Goal: Consume media (video, audio): Consume media (video, audio)

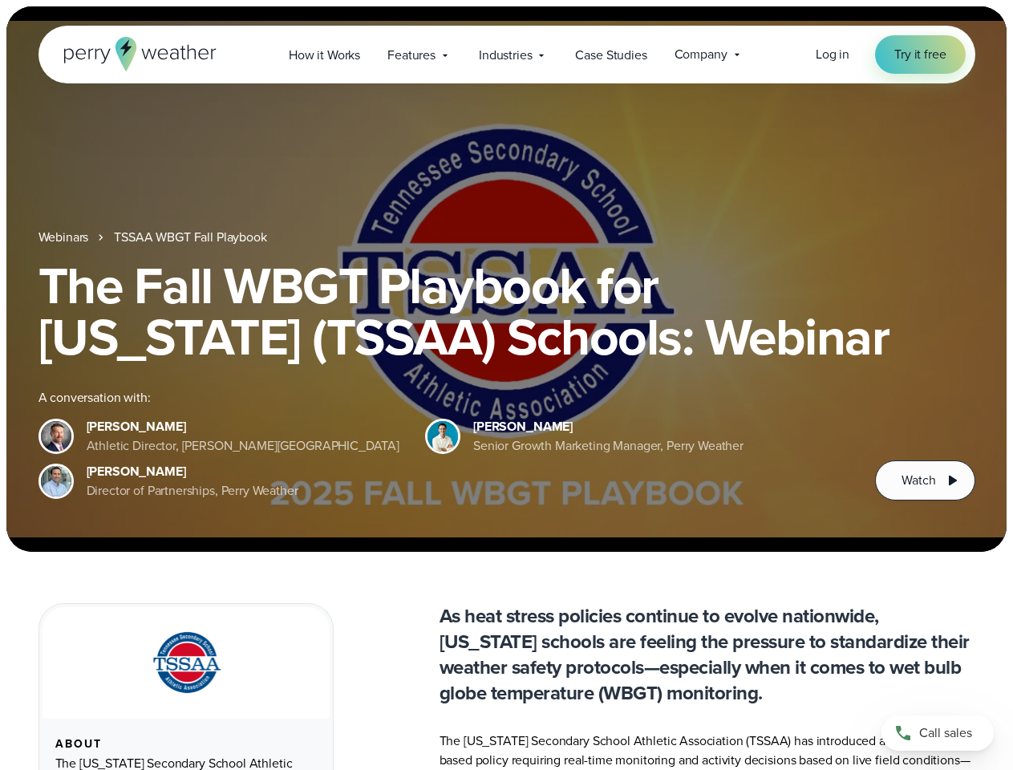
click at [506, 385] on div "The Fall WBGT Playbook for [US_STATE] (TSSAA) Schools: Webinar A conversation w…" at bounding box center [506, 380] width 936 height 240
click at [506, 55] on span "Industries" at bounding box center [505, 55] width 53 height 19
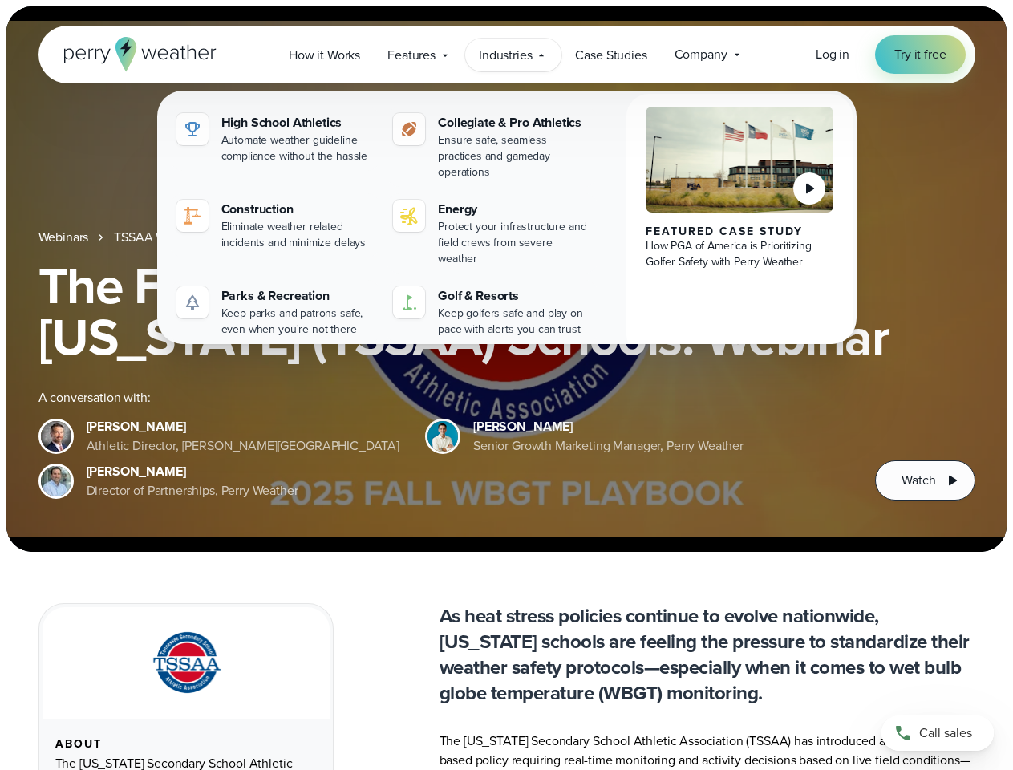
click at [506, 279] on h1 "The Fall WBGT Playbook for [US_STATE] (TSSAA) Schools: Webinar" at bounding box center [506, 311] width 936 height 103
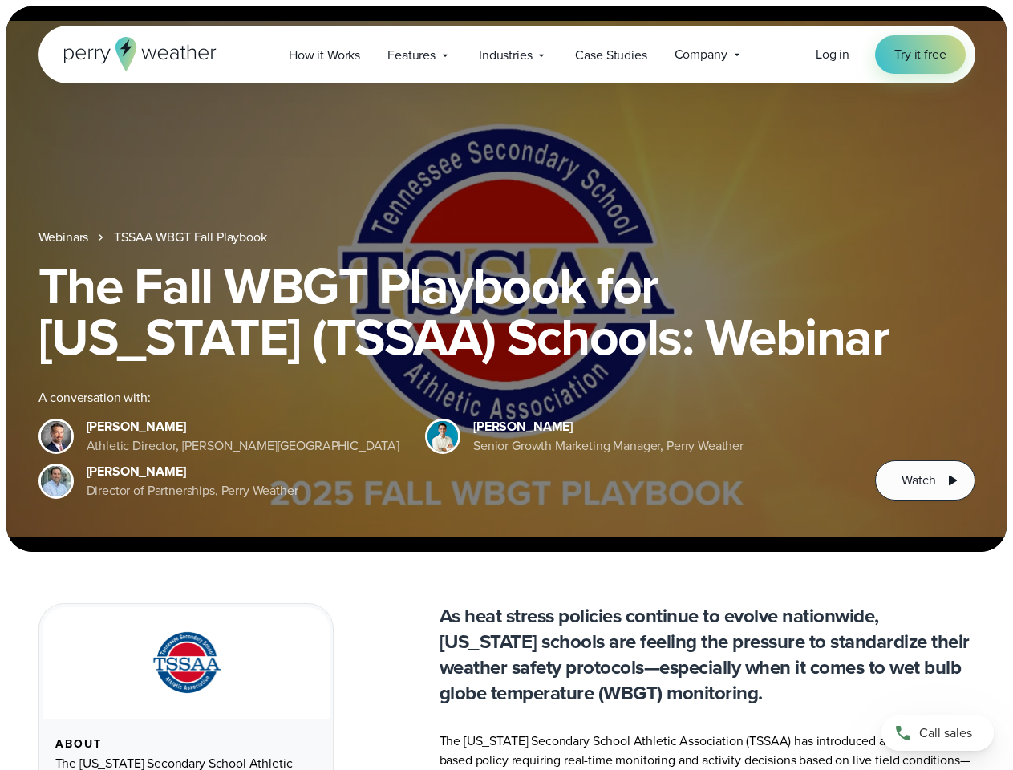
click at [192, 237] on link "TSSAA WBGT Fall Playbook" at bounding box center [190, 237] width 152 height 19
click at [924, 480] on span "Watch" at bounding box center [918, 480] width 34 height 19
